Goal: Use online tool/utility: Utilize a website feature to perform a specific function

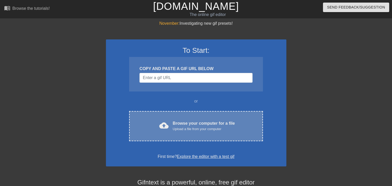
click at [196, 133] on div "cloud_upload Browse your computer for a file Upload a file from your computer C…" at bounding box center [195, 126] width 133 height 30
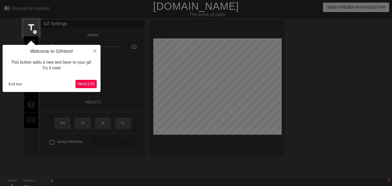
scroll to position [12, 0]
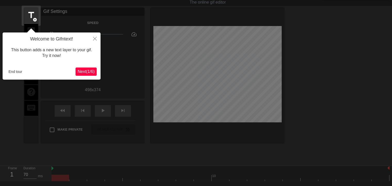
click at [81, 70] on span "Next ( 1 / 6 )" at bounding box center [86, 71] width 17 height 4
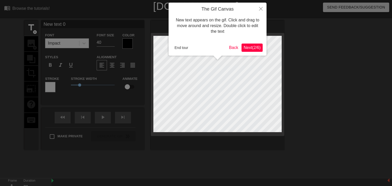
click at [254, 48] on span "Next ( 2 / 6 )" at bounding box center [252, 47] width 17 height 4
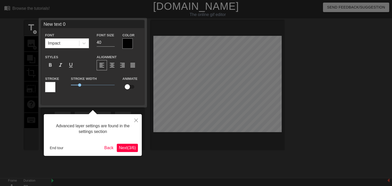
scroll to position [12, 0]
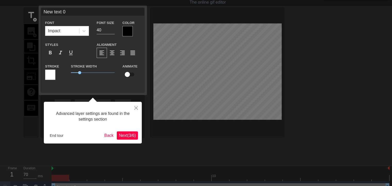
click at [120, 134] on span "Next ( 3 / 6 )" at bounding box center [127, 135] width 17 height 4
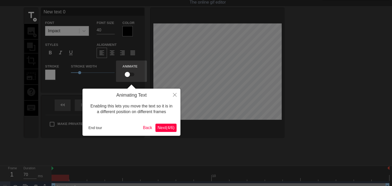
scroll to position [0, 0]
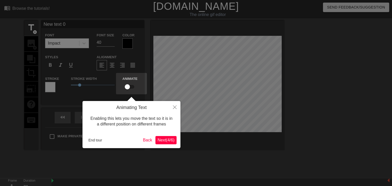
click at [172, 140] on span "Next ( 4 / 6 )" at bounding box center [165, 140] width 17 height 4
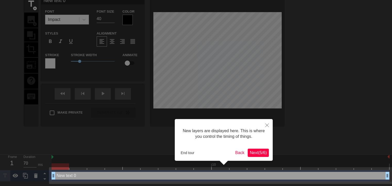
click at [259, 152] on span "Next ( 5 / 6 )" at bounding box center [258, 152] width 17 height 4
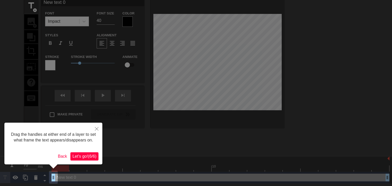
scroll to position [0, 0]
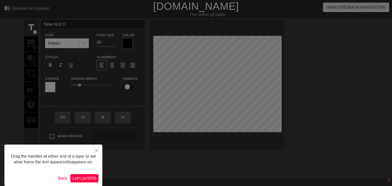
click at [74, 179] on span "Let's go! ( 6 / 6 )" at bounding box center [84, 178] width 24 height 4
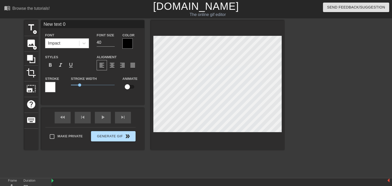
scroll to position [1, 1]
type input "J"
type textarea "J"
type input "Ju"
type textarea "Ju"
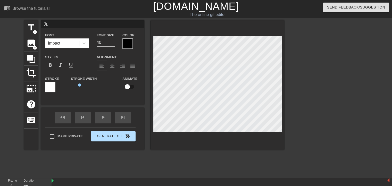
type input "Jur"
type textarea "Jur"
type input "Jura"
type textarea "Jura"
type input "[PERSON_NAME]"
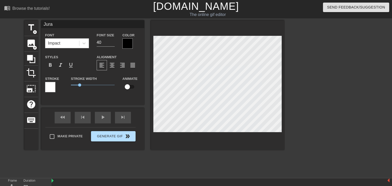
type textarea "[PERSON_NAME]"
type input "Jurass"
type textarea "Jurass"
type input "Jurassi"
type textarea "Jurassi"
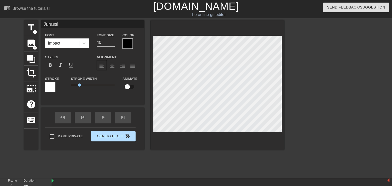
type input "Jurassic"
type textarea "Jurassic"
type input "Jurassic"
type textarea "Jurassic"
type input "Jurassic G"
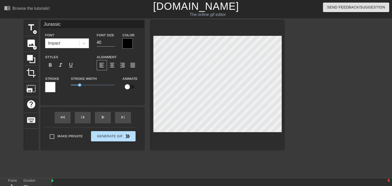
type textarea "Jurassic G"
type input "Jurassic Ge"
type textarea "Jurassic Ge"
type input "Jurassic Gen"
type textarea "Jurassic Gen"
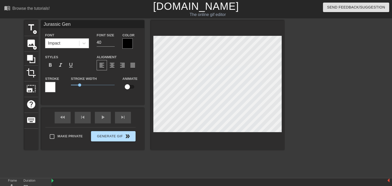
type input "Jurassic Gene"
type textarea "Jurassic Gene"
type input "Jurassic Genes"
type textarea "Jurassic Genes"
type input "Jurassic Genesi"
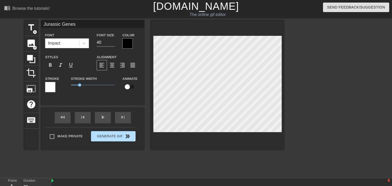
type textarea "Jurassic Genesi"
type input "Jurassic Genesis"
type textarea "Jurassic Genesis"
click at [126, 45] on div at bounding box center [127, 43] width 10 height 10
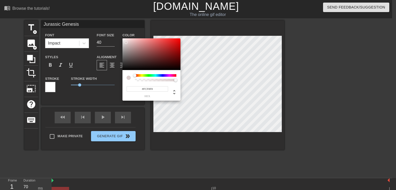
type input "#FFFFFF"
drag, startPoint x: 129, startPoint y: 49, endPoint x: 121, endPoint y: 35, distance: 16.4
click at [121, 35] on div "#FFFFFF hex" at bounding box center [198, 95] width 396 height 190
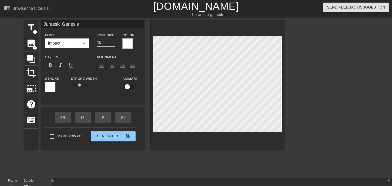
click at [80, 43] on div at bounding box center [83, 43] width 9 height 9
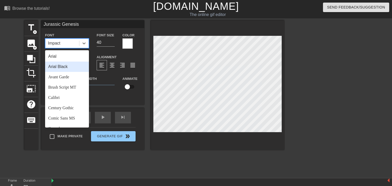
click at [72, 65] on div "Arial Black" at bounding box center [67, 67] width 44 height 10
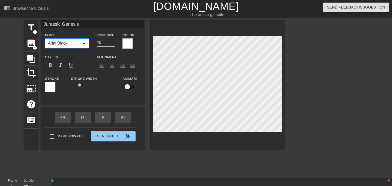
click at [83, 44] on icon at bounding box center [83, 43] width 5 height 5
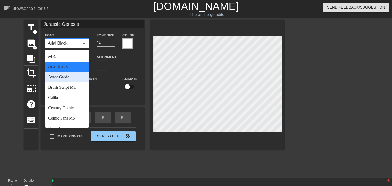
click at [64, 75] on div "Avant Garde" at bounding box center [67, 77] width 44 height 10
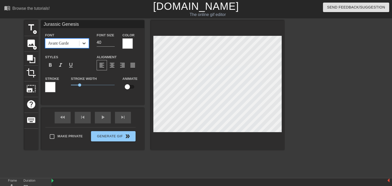
click at [81, 45] on icon at bounding box center [83, 43] width 5 height 5
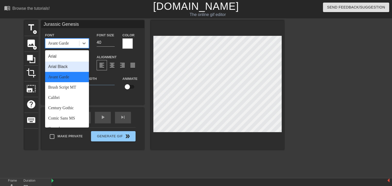
click at [67, 67] on div "Arial Black" at bounding box center [67, 67] width 44 height 10
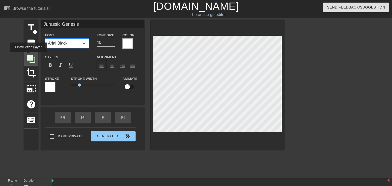
click at [28, 55] on icon at bounding box center [31, 59] width 8 height 8
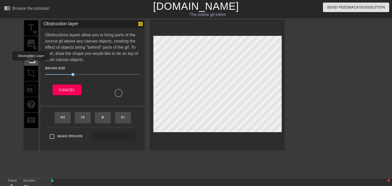
click at [31, 64] on div at bounding box center [31, 59] width 14 height 14
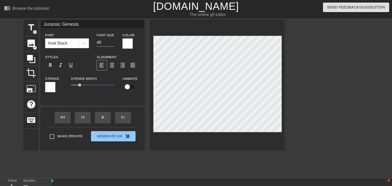
click at [50, 88] on div at bounding box center [50, 87] width 10 height 10
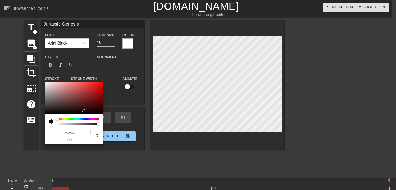
type input "#180707"
drag, startPoint x: 68, startPoint y: 100, endPoint x: 85, endPoint y: 111, distance: 20.8
click at [85, 111] on div at bounding box center [74, 98] width 58 height 32
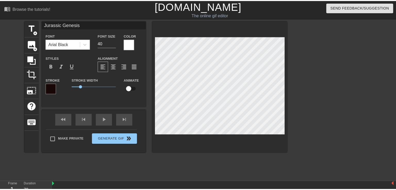
scroll to position [1, 2]
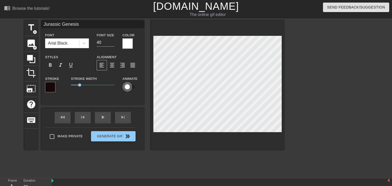
click at [125, 87] on input "checkbox" at bounding box center [127, 87] width 29 height 10
click at [127, 87] on input "checkbox" at bounding box center [132, 87] width 29 height 10
checkbox input "false"
click at [54, 67] on div "format_bold" at bounding box center [50, 65] width 10 height 10
click at [62, 67] on span "format_italic" at bounding box center [60, 65] width 6 height 6
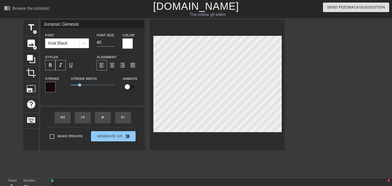
click at [62, 67] on span "format_italic" at bounding box center [60, 65] width 6 height 6
click at [51, 91] on div at bounding box center [50, 87] width 10 height 10
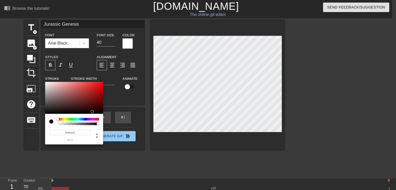
drag, startPoint x: 87, startPoint y: 110, endPoint x: 97, endPoint y: 111, distance: 10.1
click at [94, 111] on div at bounding box center [92, 111] width 3 height 3
type input "#1A0303"
